Goal: Task Accomplishment & Management: Use online tool/utility

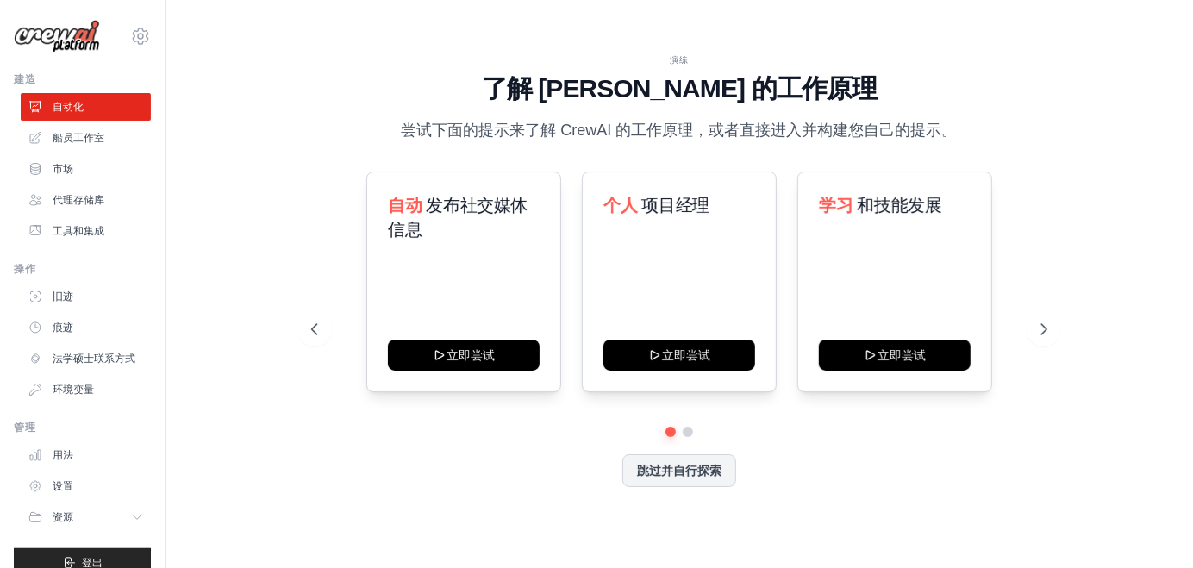
click at [262, 104] on div "演练 了解 [PERSON_NAME] 的工作原理 尝试下面的提示来了解 [PERSON_NAME] 的工作原理，或者直接进入并构建您自己的提示。 自动 发布…" at bounding box center [679, 284] width 973 height 534
click at [94, 135] on font "船员工作室" at bounding box center [80, 138] width 52 height 12
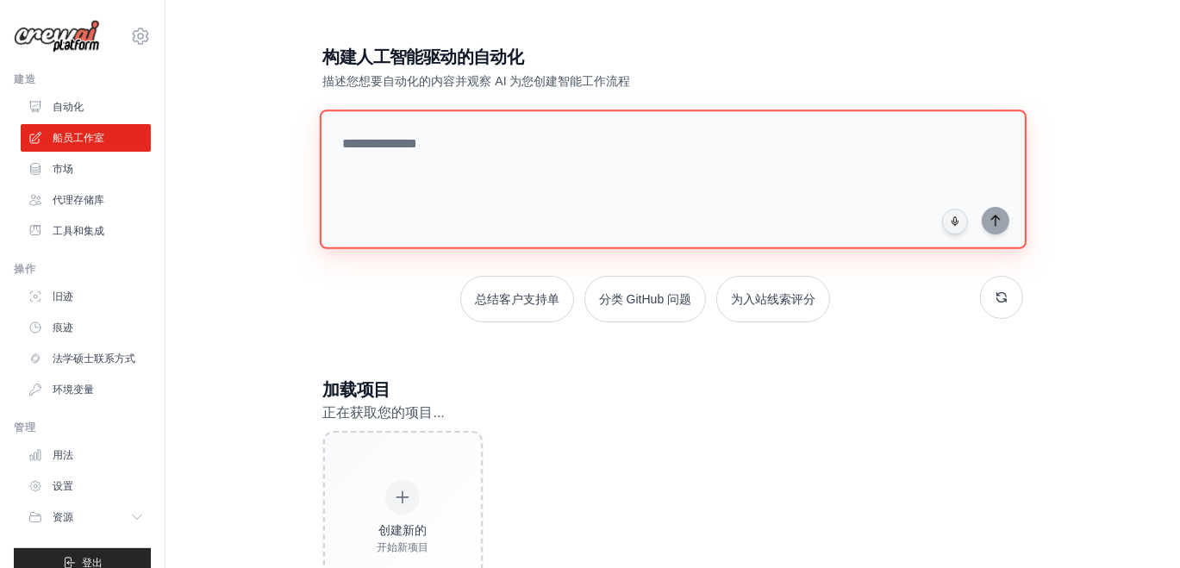
click at [435, 185] on textarea at bounding box center [672, 180] width 707 height 140
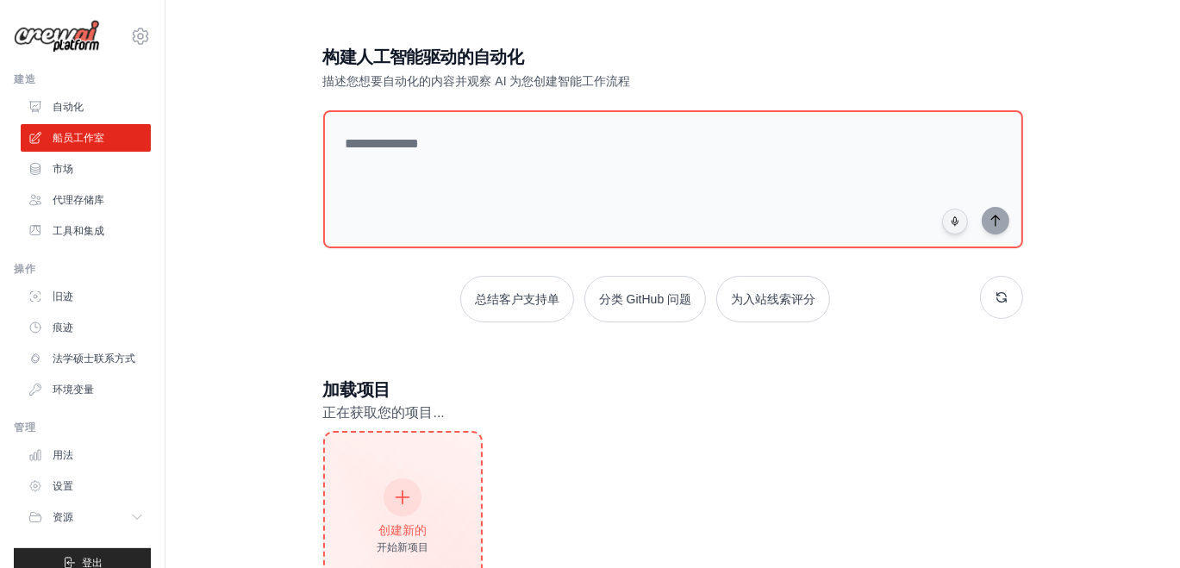
click at [391, 464] on div "创建新的 开始新项目" at bounding box center [403, 517] width 156 height 169
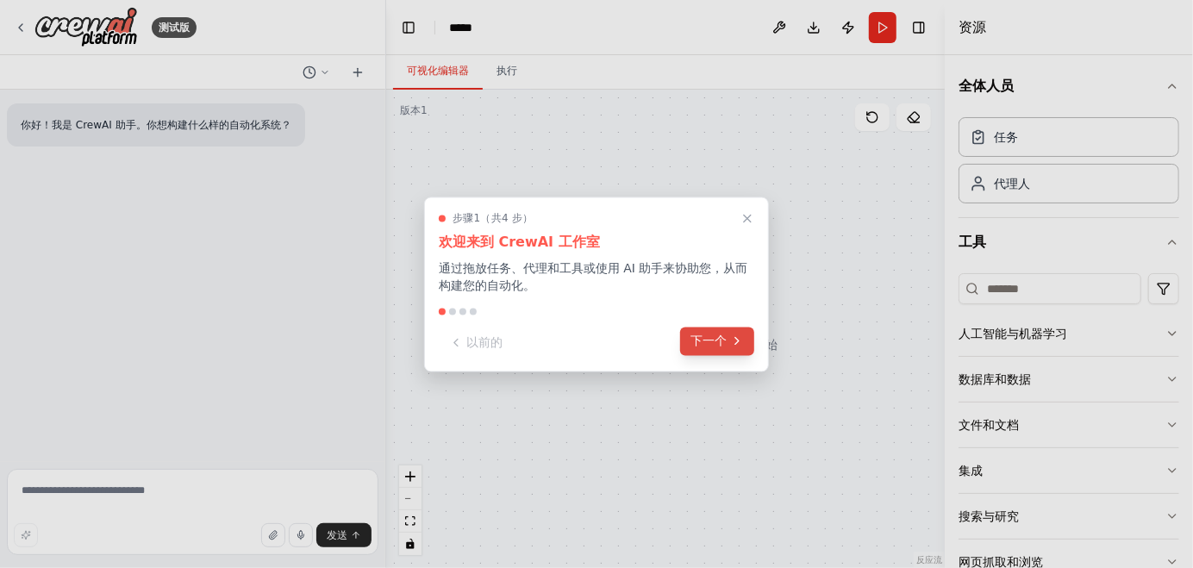
click at [732, 341] on icon at bounding box center [737, 342] width 14 height 14
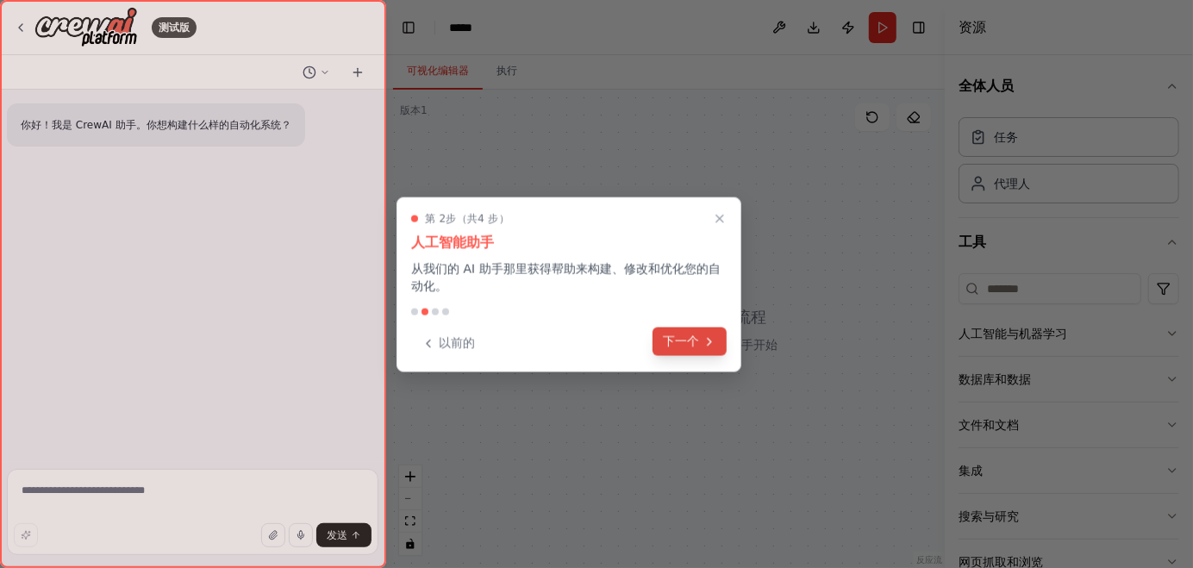
click at [706, 340] on icon at bounding box center [710, 342] width 14 height 14
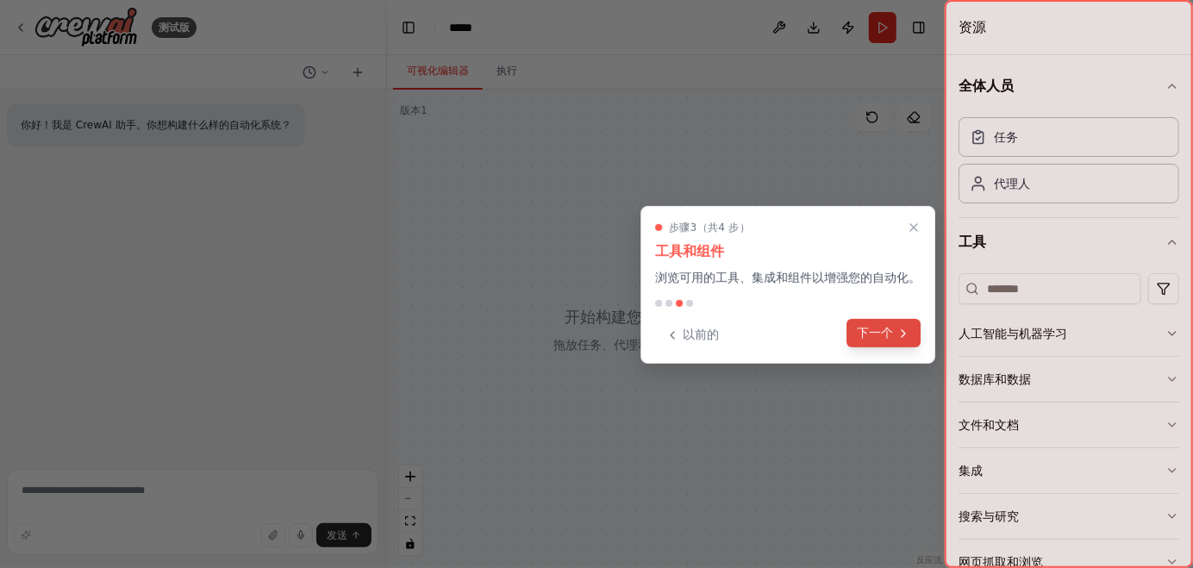
click at [879, 329] on font "下一个" at bounding box center [875, 333] width 36 height 14
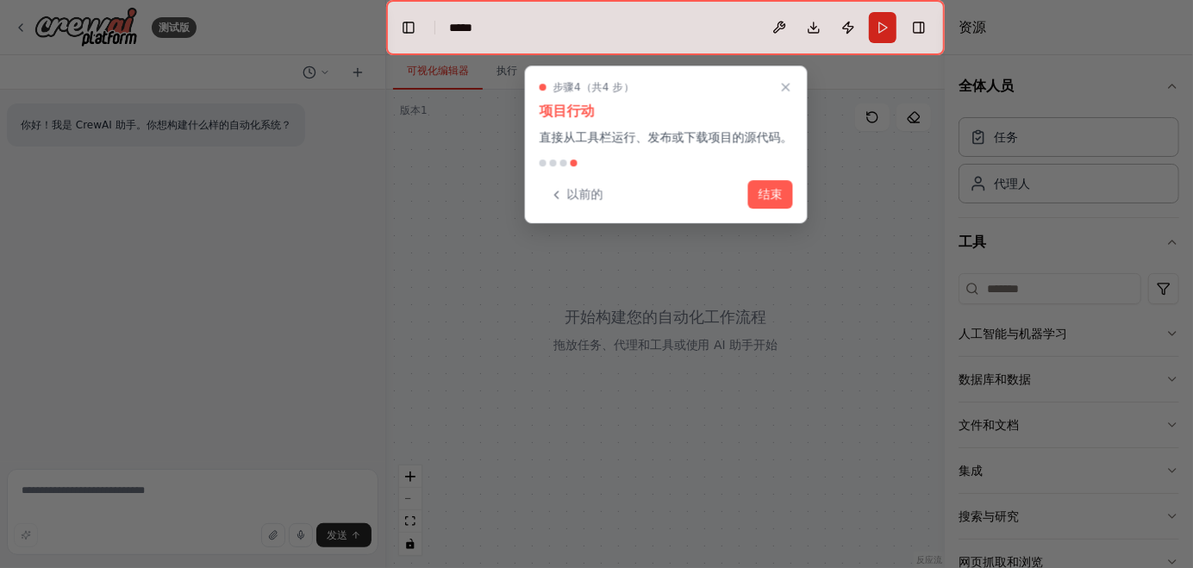
drag, startPoint x: 766, startPoint y: 192, endPoint x: 774, endPoint y: 182, distance: 13.5
click at [769, 187] on font "结束" at bounding box center [771, 194] width 24 height 14
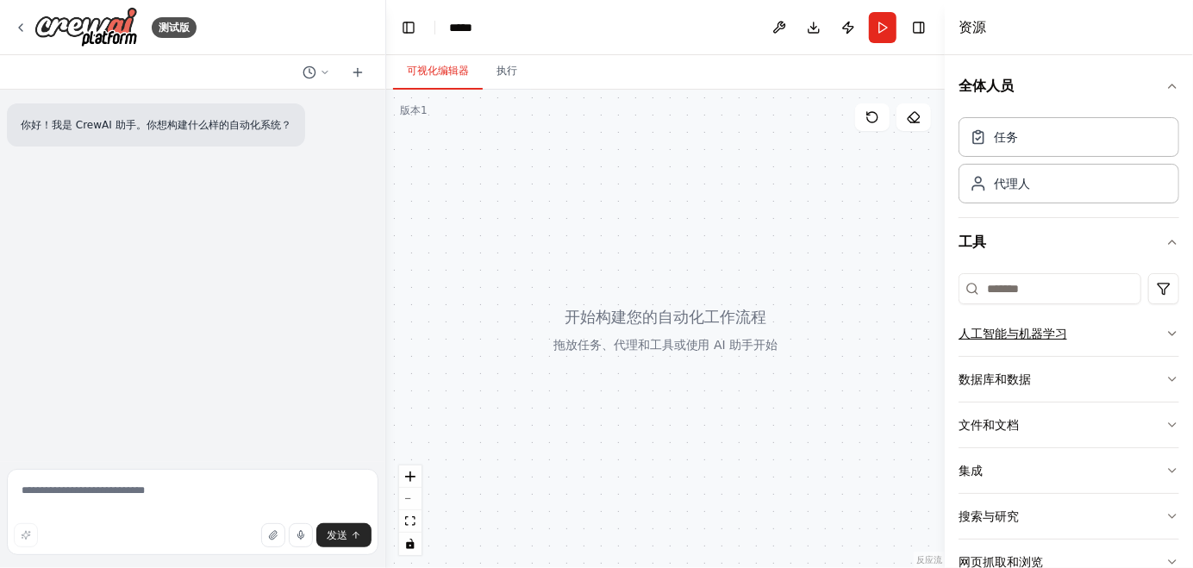
click at [1166, 333] on icon "button" at bounding box center [1173, 334] width 14 height 14
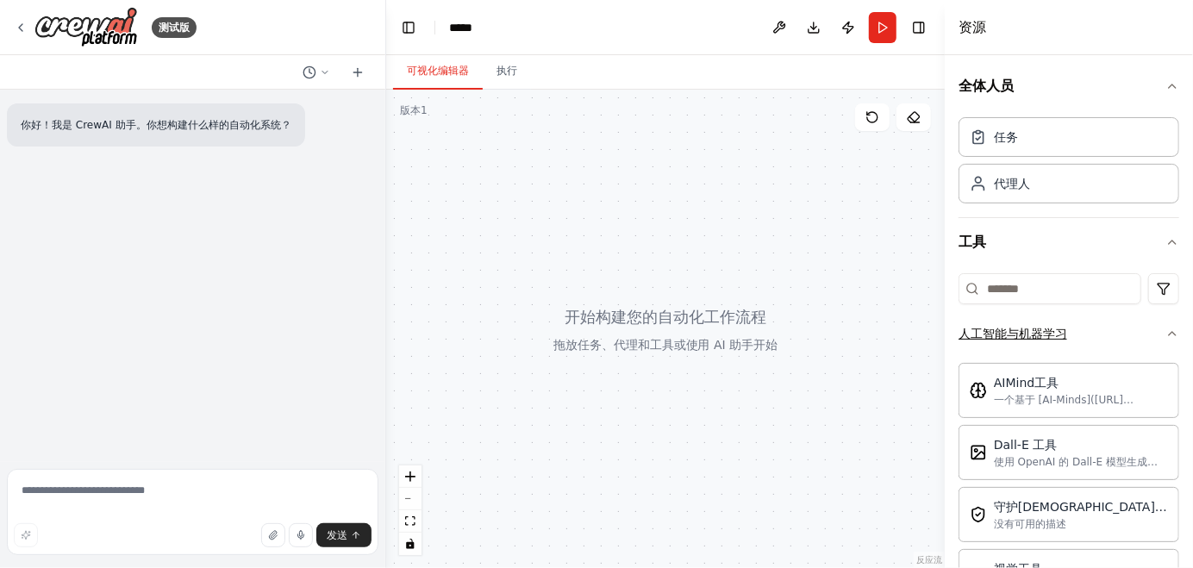
click at [1169, 333] on icon "button" at bounding box center [1172, 333] width 7 height 3
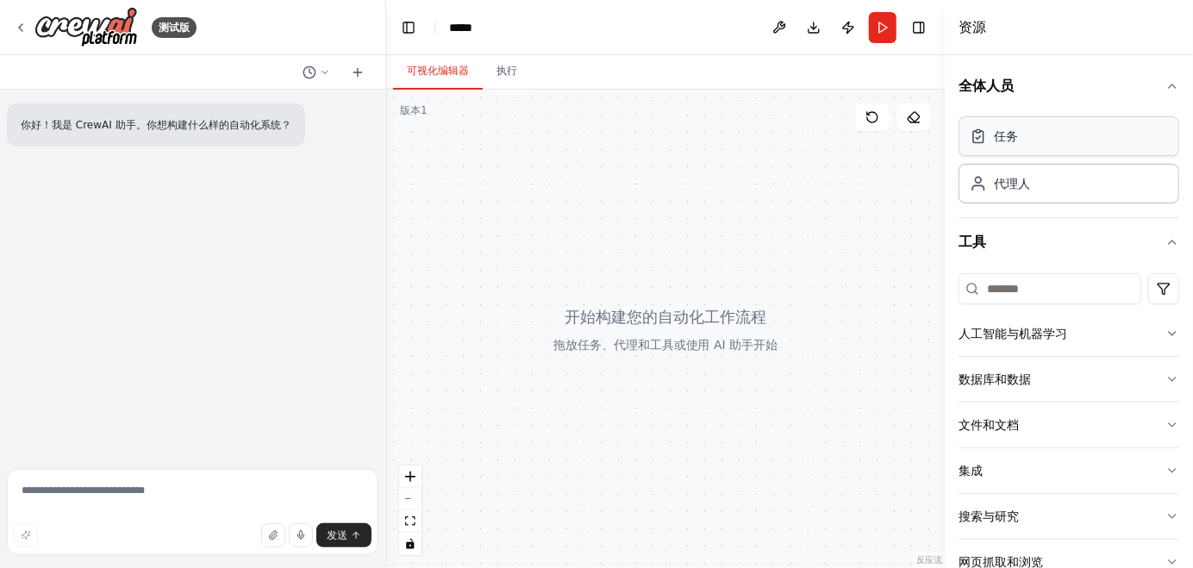
click at [1049, 140] on div "任务" at bounding box center [1069, 136] width 221 height 40
click at [1032, 145] on div "任务" at bounding box center [1069, 136] width 221 height 40
click at [1031, 144] on div "任务" at bounding box center [1069, 136] width 221 height 40
click at [1015, 145] on div "任务" at bounding box center [1069, 136] width 221 height 40
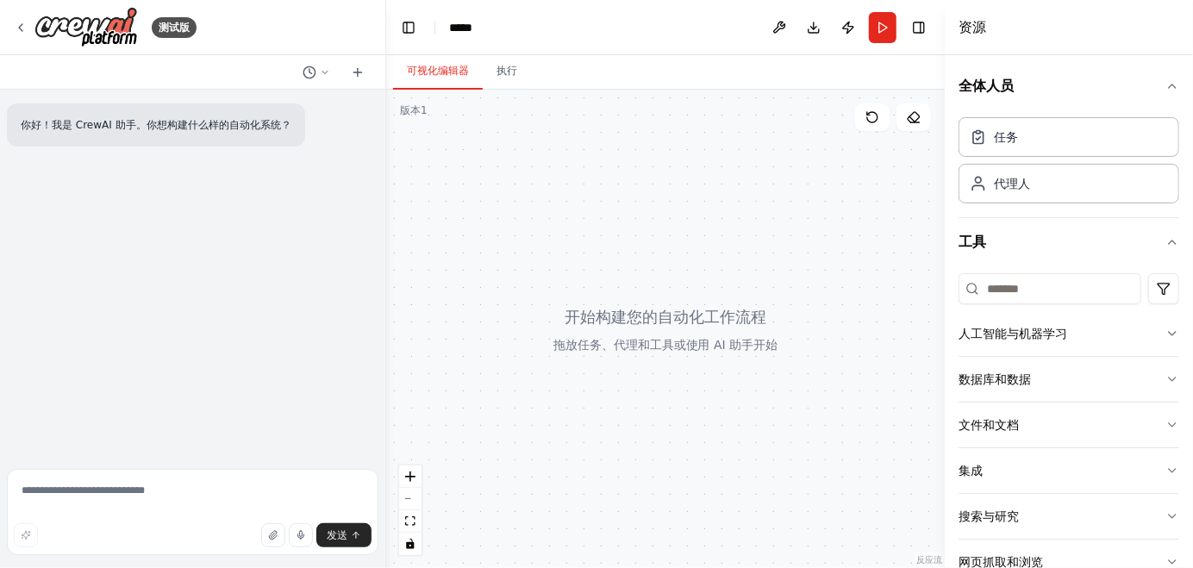
click at [590, 326] on div at bounding box center [665, 329] width 559 height 479
drag, startPoint x: 588, startPoint y: 267, endPoint x: 1016, endPoint y: 134, distance: 448.1
click at [1017, 130] on font "任务" at bounding box center [1006, 136] width 24 height 14
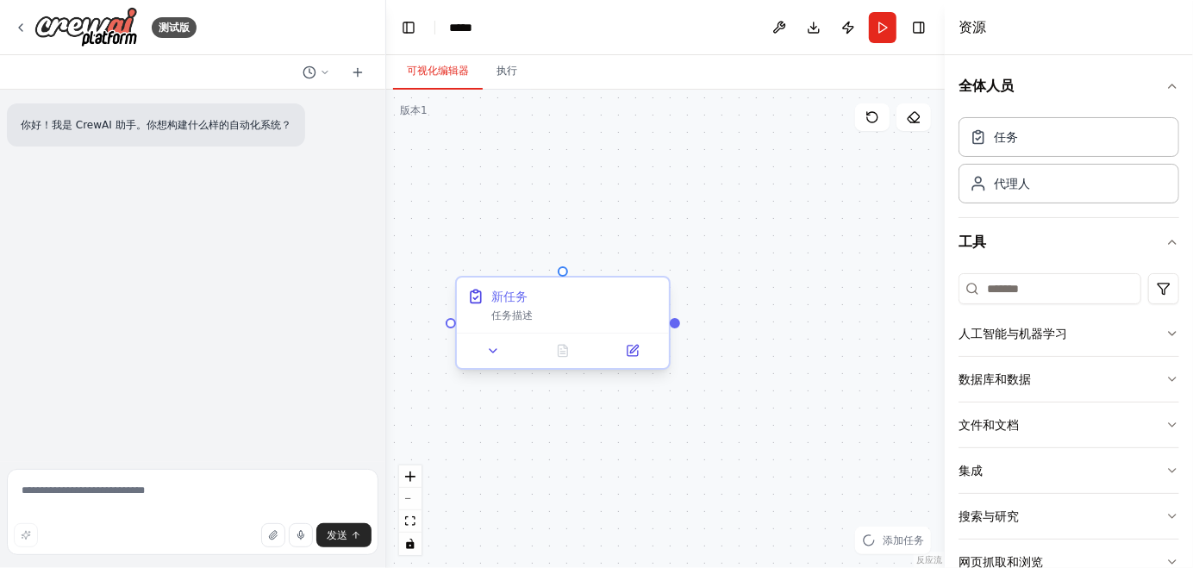
drag, startPoint x: 754, startPoint y: 386, endPoint x: 533, endPoint y: 308, distance: 235.1
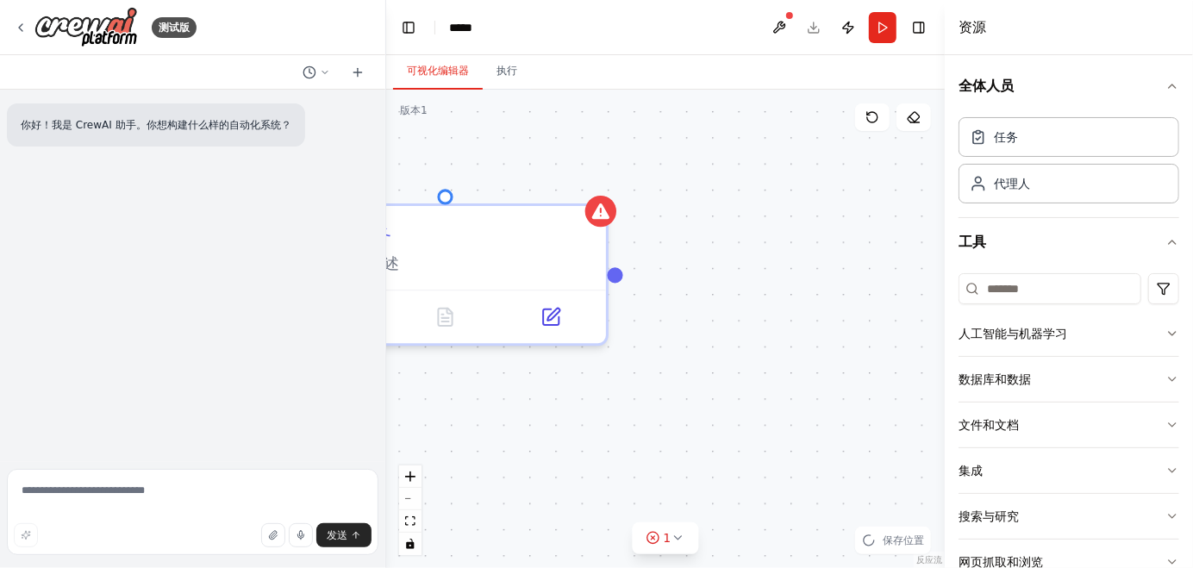
drag, startPoint x: 710, startPoint y: 330, endPoint x: 838, endPoint y: 391, distance: 141.9
click at [838, 391] on div "新任务 任务描述" at bounding box center [665, 329] width 559 height 479
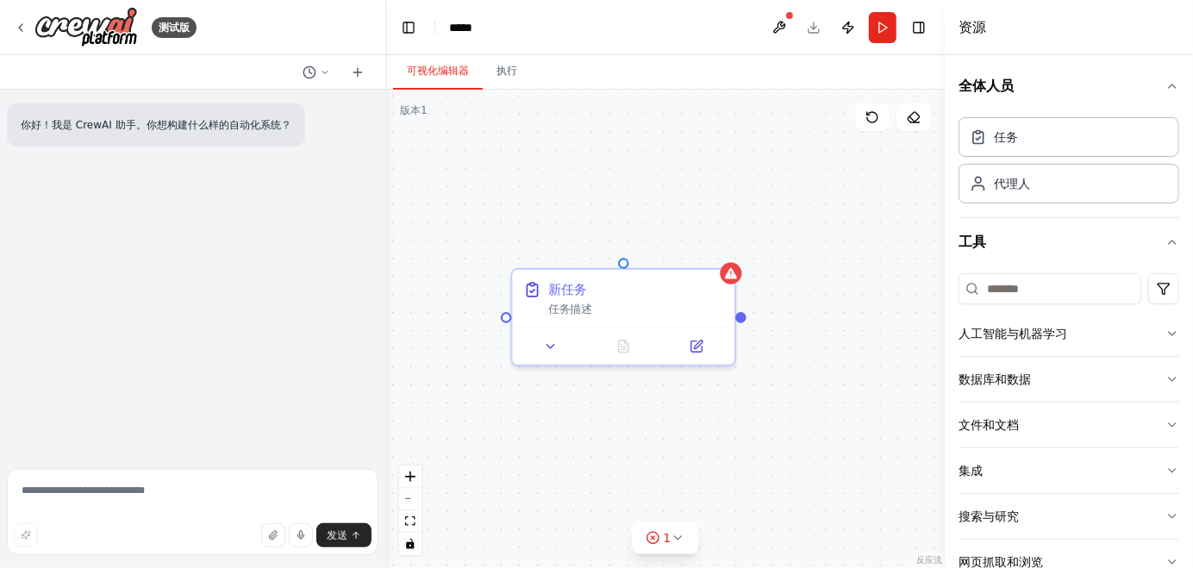
drag, startPoint x: 815, startPoint y: 376, endPoint x: 779, endPoint y: 347, distance: 45.9
click at [779, 347] on div "新任务 任务描述" at bounding box center [665, 329] width 559 height 479
click at [658, 307] on div "任务描述" at bounding box center [635, 305] width 175 height 15
click at [696, 345] on icon at bounding box center [697, 343] width 11 height 11
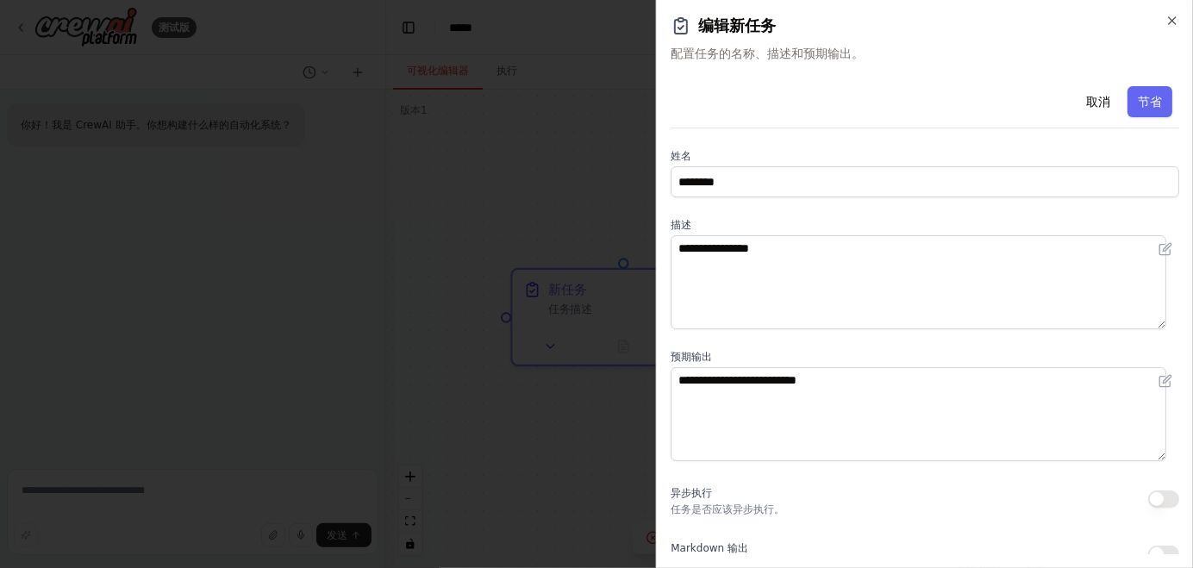
scroll to position [207, 0]
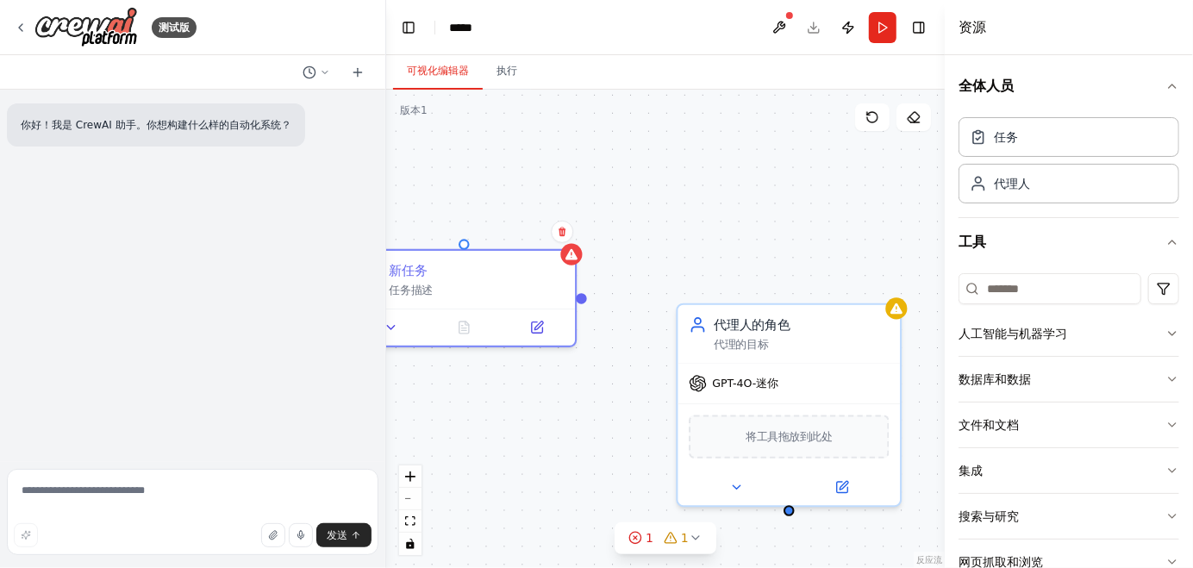
drag, startPoint x: 754, startPoint y: 403, endPoint x: 591, endPoint y: 383, distance: 165.0
click at [591, 383] on div "新任务 任务描述 代理人的角色 代理的目标 GPT-4O-迷你 将工具拖放到此处" at bounding box center [665, 329] width 559 height 479
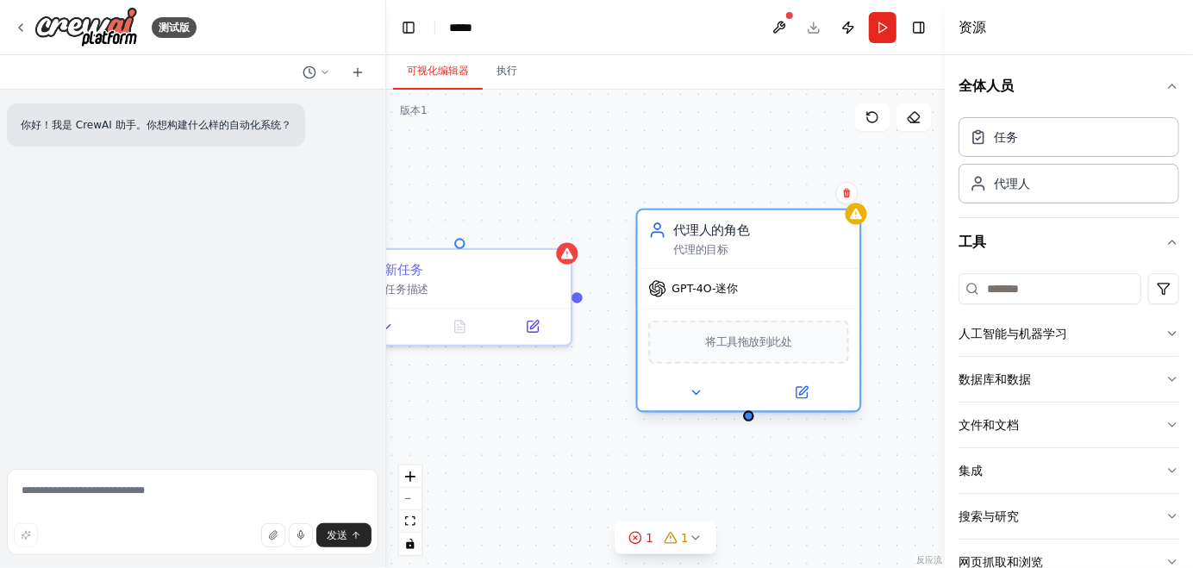
drag, startPoint x: 752, startPoint y: 367, endPoint x: 756, endPoint y: 256, distance: 111.3
click at [756, 269] on div "GPT-4O-迷你" at bounding box center [749, 289] width 222 height 40
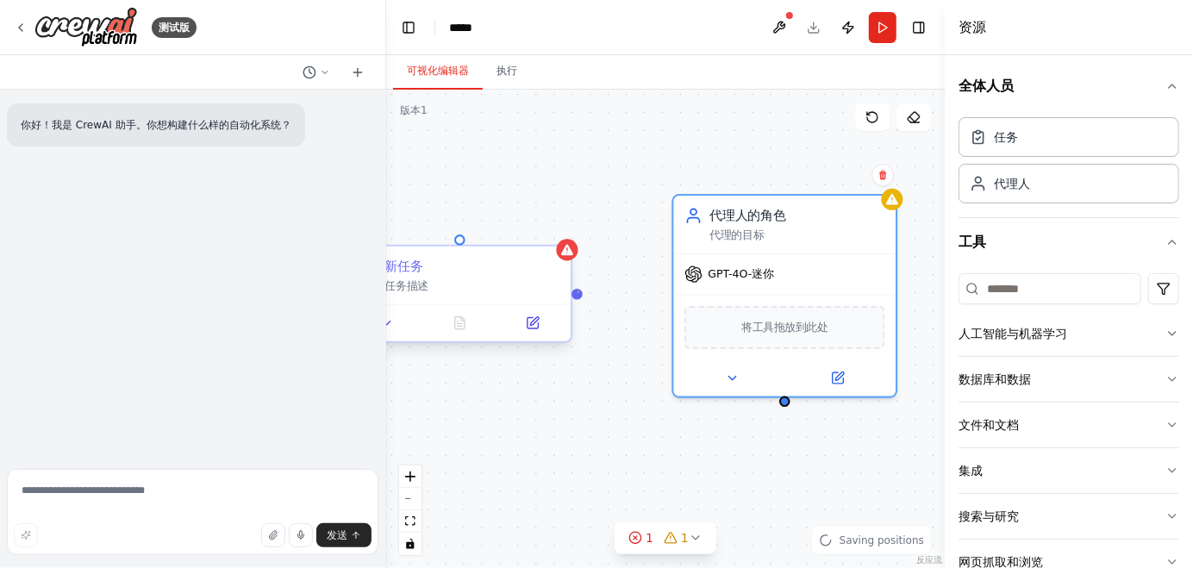
click at [579, 291] on div at bounding box center [577, 293] width 11 height 11
drag, startPoint x: 581, startPoint y: 297, endPoint x: 607, endPoint y: 305, distance: 27.3
click at [603, 299] on div "新任务 任务描述 代理人的角色 代理的目标 GPT-4O-迷你 将工具拖放到此处" at bounding box center [665, 329] width 559 height 479
click at [612, 310] on div "新任务 任务描述 代理人的角色 代理的目标 GPT-4O-迷你 将工具拖放到此处" at bounding box center [665, 329] width 559 height 479
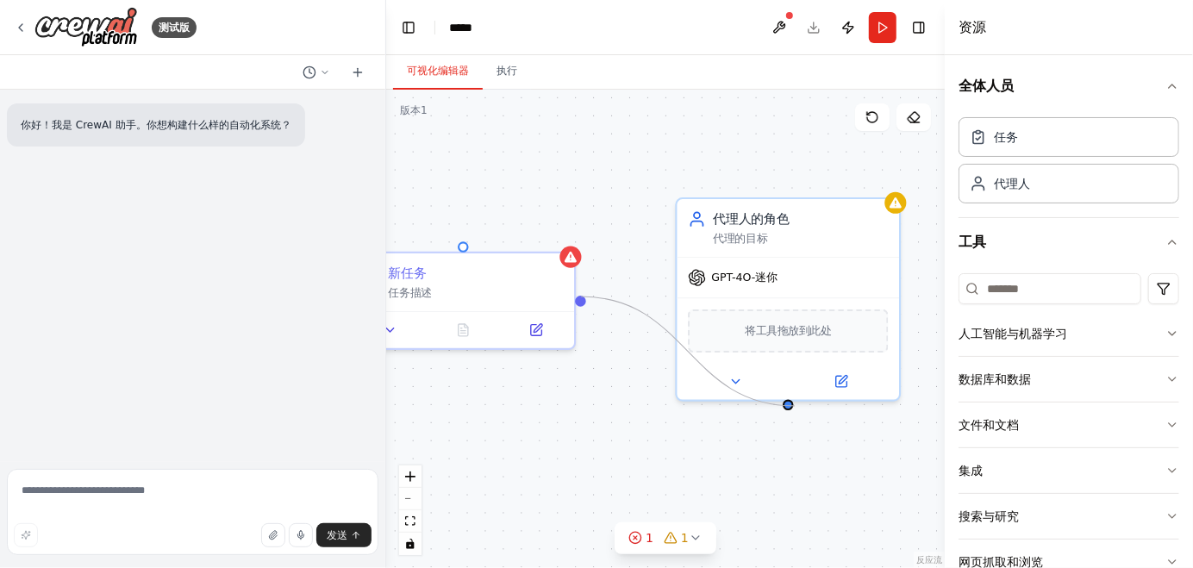
drag, startPoint x: 579, startPoint y: 297, endPoint x: 795, endPoint y: 406, distance: 242.2
click at [795, 406] on div "新任务 任务描述 代理人的角色 代理的目标 GPT-4O-迷你 将工具拖放到此处" at bounding box center [665, 329] width 559 height 479
drag, startPoint x: 790, startPoint y: 400, endPoint x: 565, endPoint y: 320, distance: 238.9
click at [585, 298] on div "新任务 任务描述 代理人的角色 代理的目标 GPT-4O-迷你 将工具拖放到此处" at bounding box center [665, 329] width 559 height 479
drag, startPoint x: 572, startPoint y: 438, endPoint x: 739, endPoint y: 380, distance: 177.0
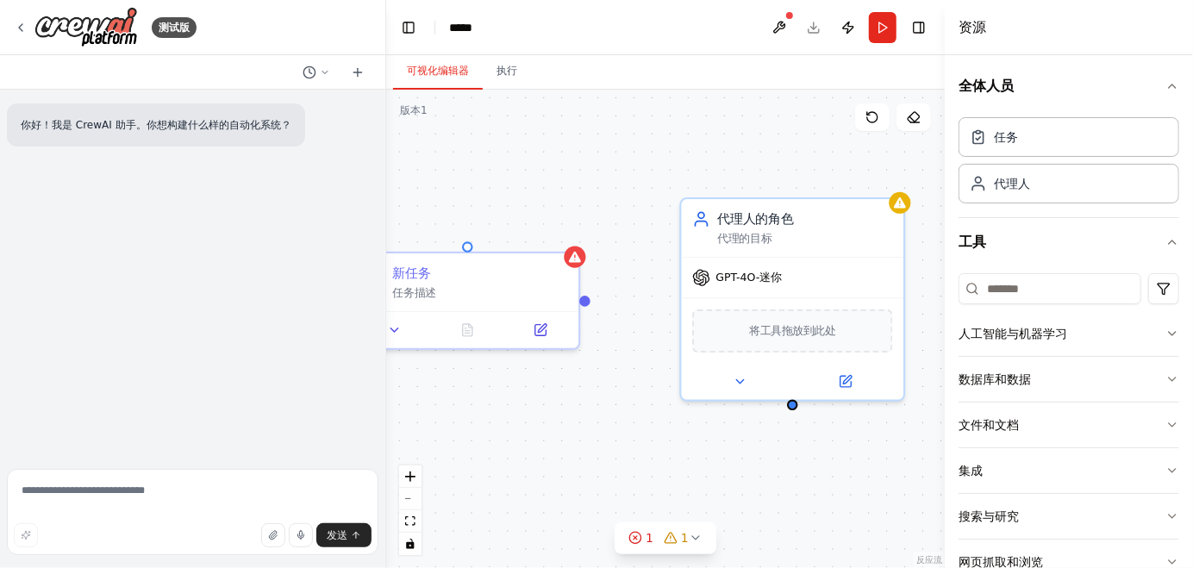
click at [750, 449] on div "新任务 任务描述 代理人的角色 代理的目标 GPT-4O-迷你 将工具拖放到此处" at bounding box center [665, 329] width 559 height 479
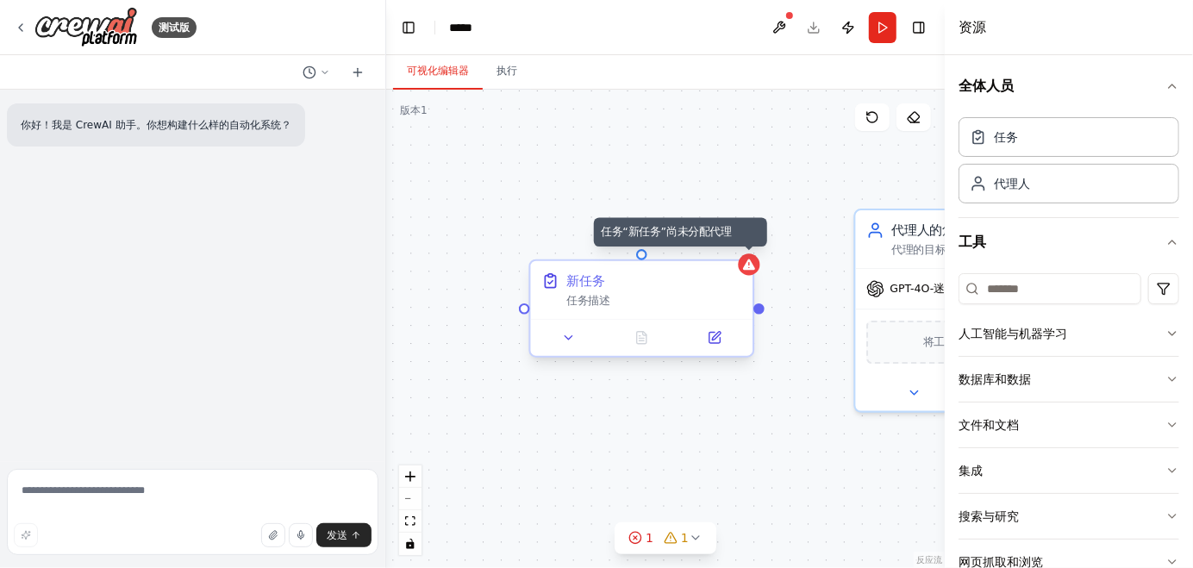
click at [746, 261] on icon at bounding box center [749, 265] width 15 height 15
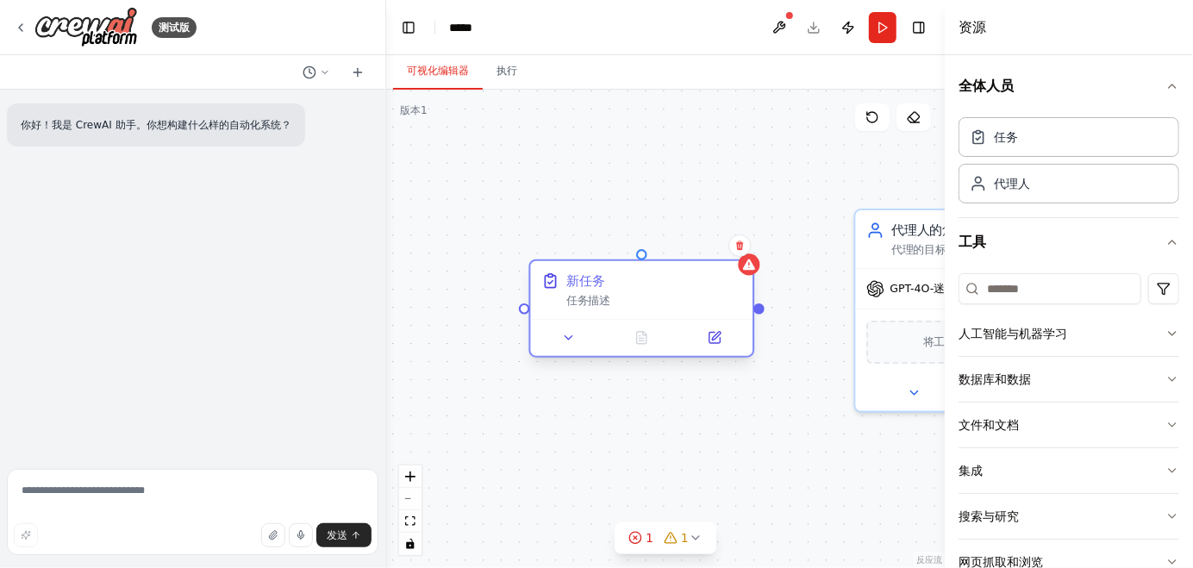
click at [664, 316] on div "新任务 任务描述" at bounding box center [642, 290] width 222 height 58
click at [590, 335] on button at bounding box center [569, 338] width 62 height 22
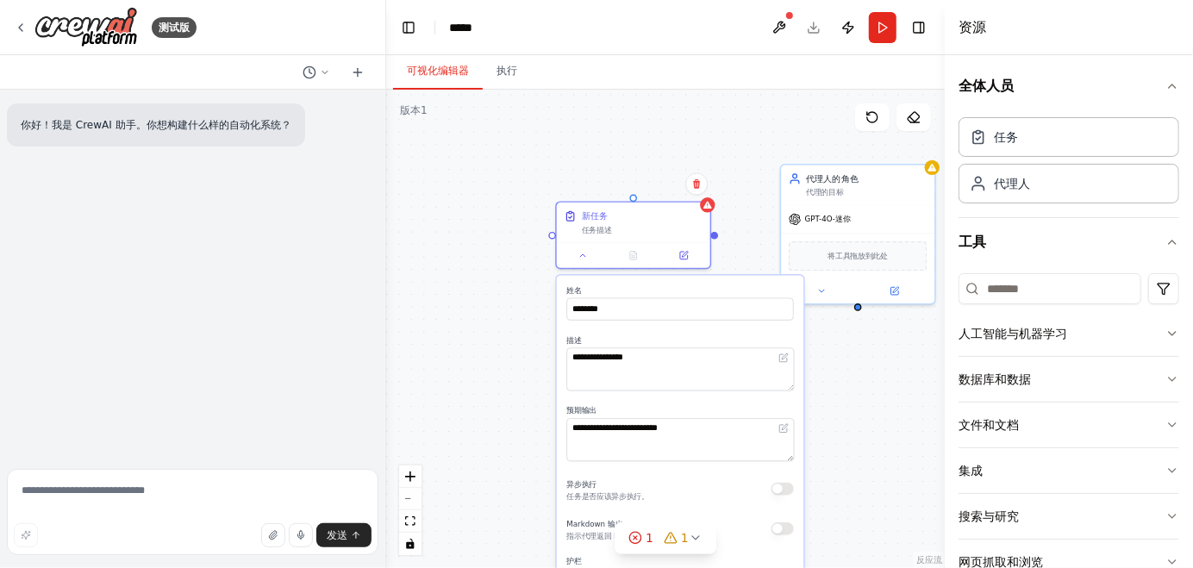
drag, startPoint x: 511, startPoint y: 374, endPoint x: 504, endPoint y: 202, distance: 172.6
click at [504, 202] on div "**********" at bounding box center [665, 329] width 559 height 479
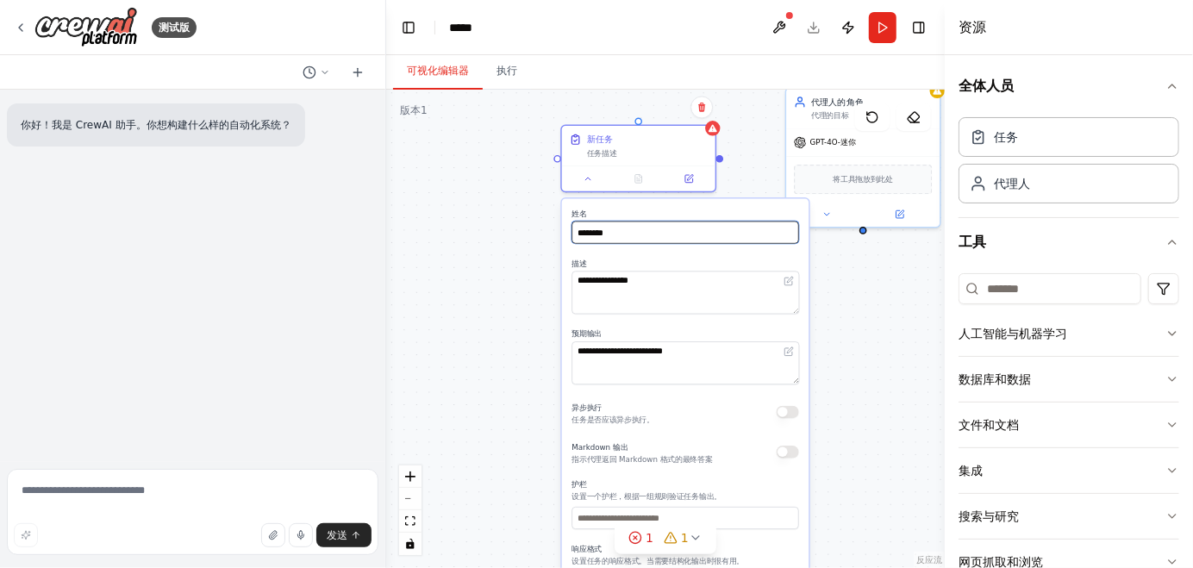
click at [679, 228] on input "********" at bounding box center [685, 233] width 227 height 22
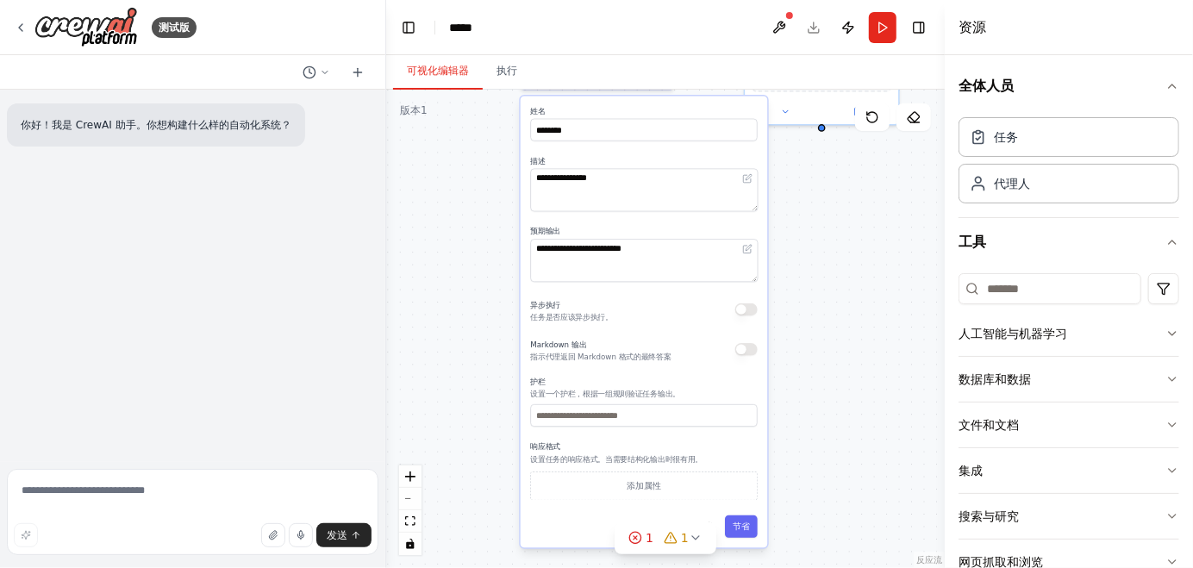
drag, startPoint x: 536, startPoint y: 385, endPoint x: 495, endPoint y: 283, distance: 110.6
click at [495, 283] on div "**********" at bounding box center [665, 329] width 559 height 479
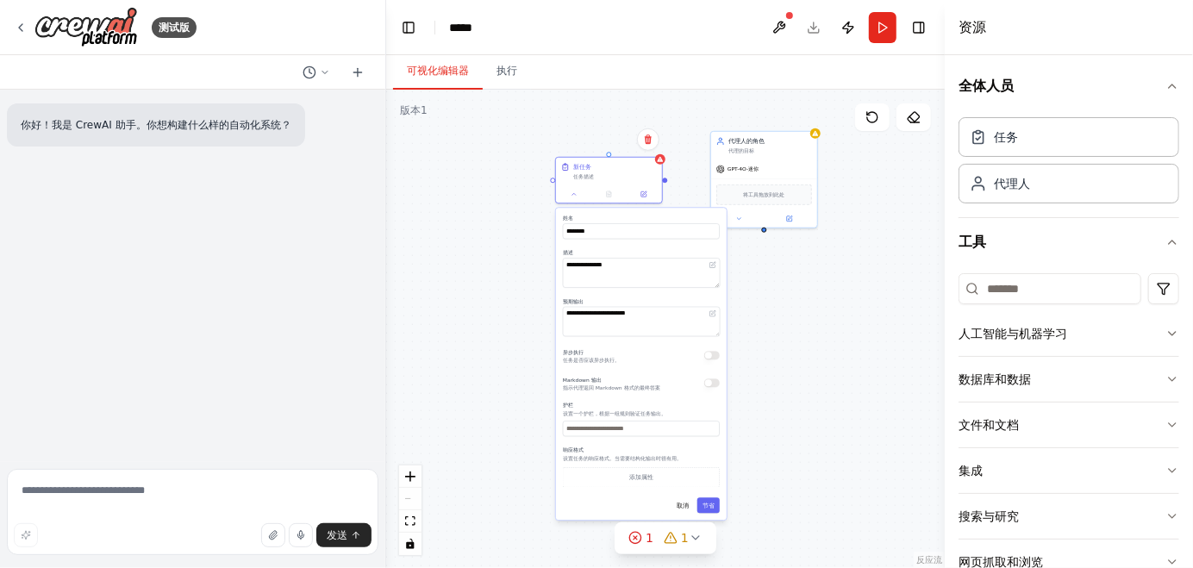
drag, startPoint x: 809, startPoint y: 244, endPoint x: 712, endPoint y: 286, distance: 105.4
click at [698, 332] on div "**********" at bounding box center [665, 329] width 559 height 479
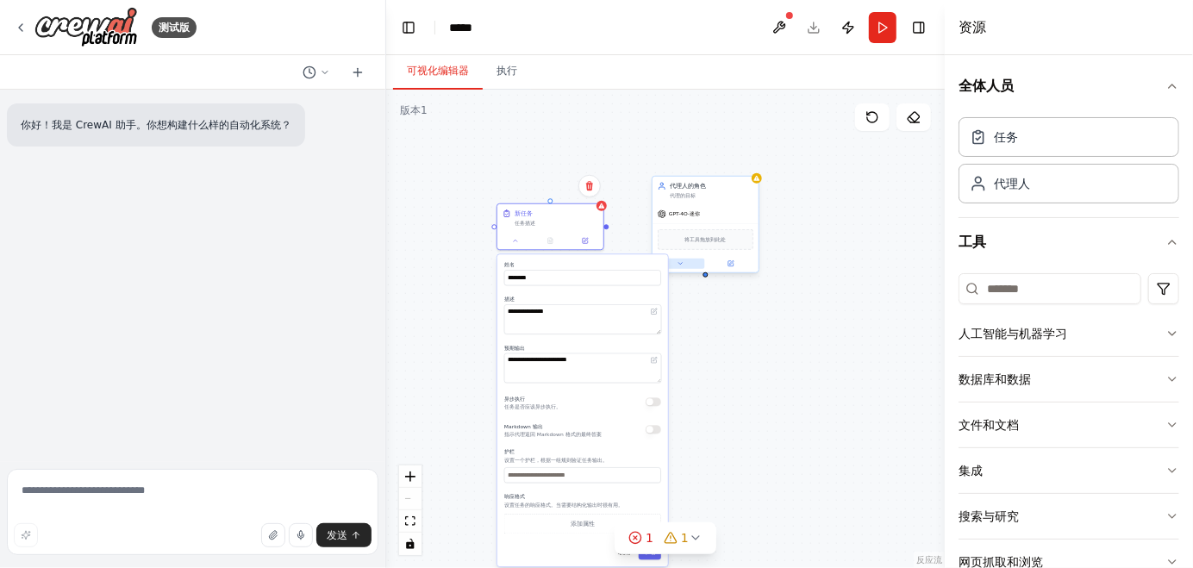
click at [691, 262] on button at bounding box center [680, 264] width 49 height 10
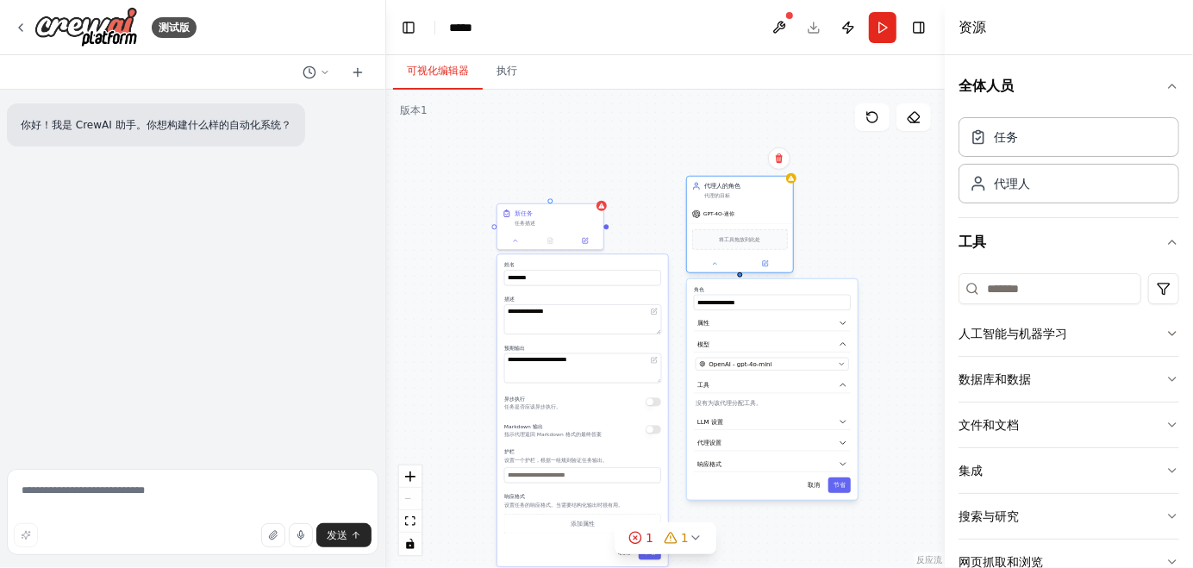
drag, startPoint x: 719, startPoint y: 216, endPoint x: 736, endPoint y: 230, distance: 22.6
click at [734, 212] on div "GPT-4O-迷你" at bounding box center [713, 214] width 42 height 9
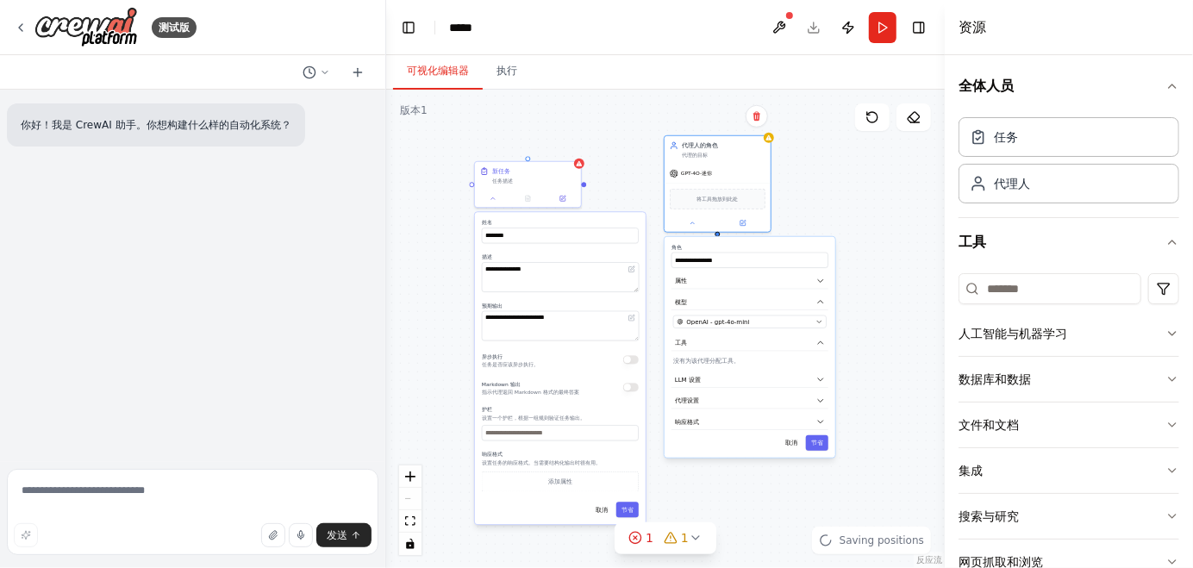
drag, startPoint x: 840, startPoint y: 215, endPoint x: 817, endPoint y: 170, distance: 50.1
click at [817, 170] on div "**********" at bounding box center [665, 329] width 559 height 479
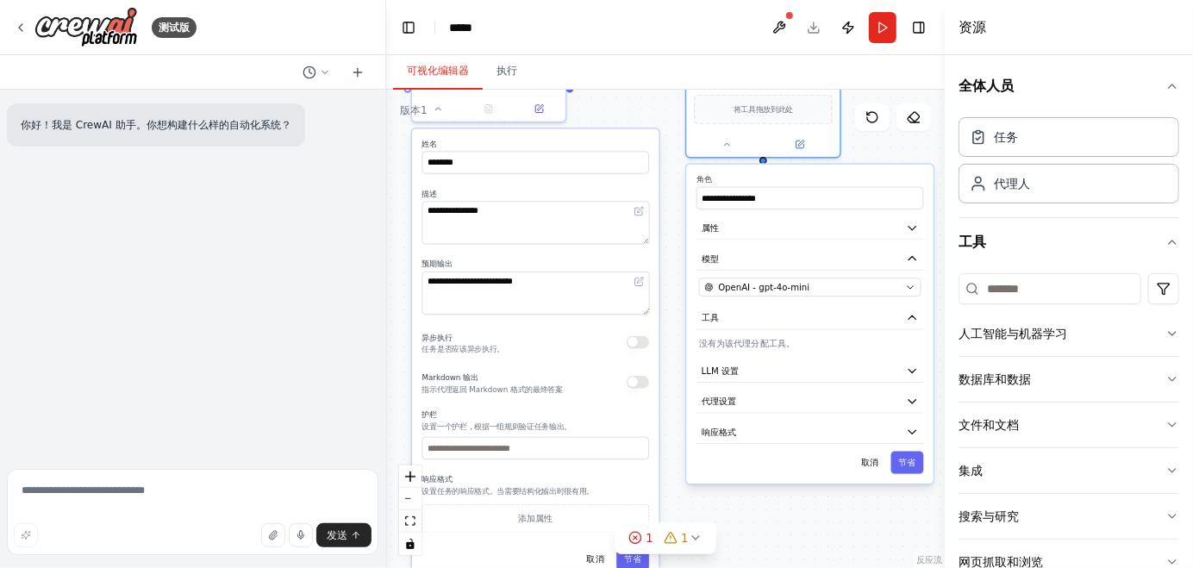
drag, startPoint x: 765, startPoint y: 507, endPoint x: 831, endPoint y: 546, distance: 76.9
click at [831, 546] on div "**********" at bounding box center [665, 329] width 559 height 479
